Goal: Information Seeking & Learning: Learn about a topic

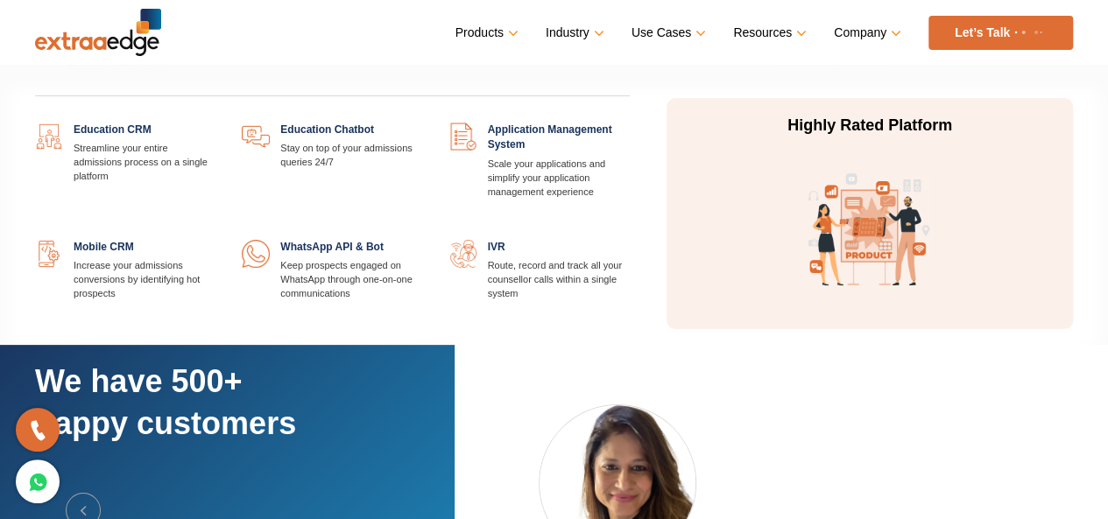
scroll to position [3050, 0]
